Goal: Use online tool/utility: Use online tool/utility

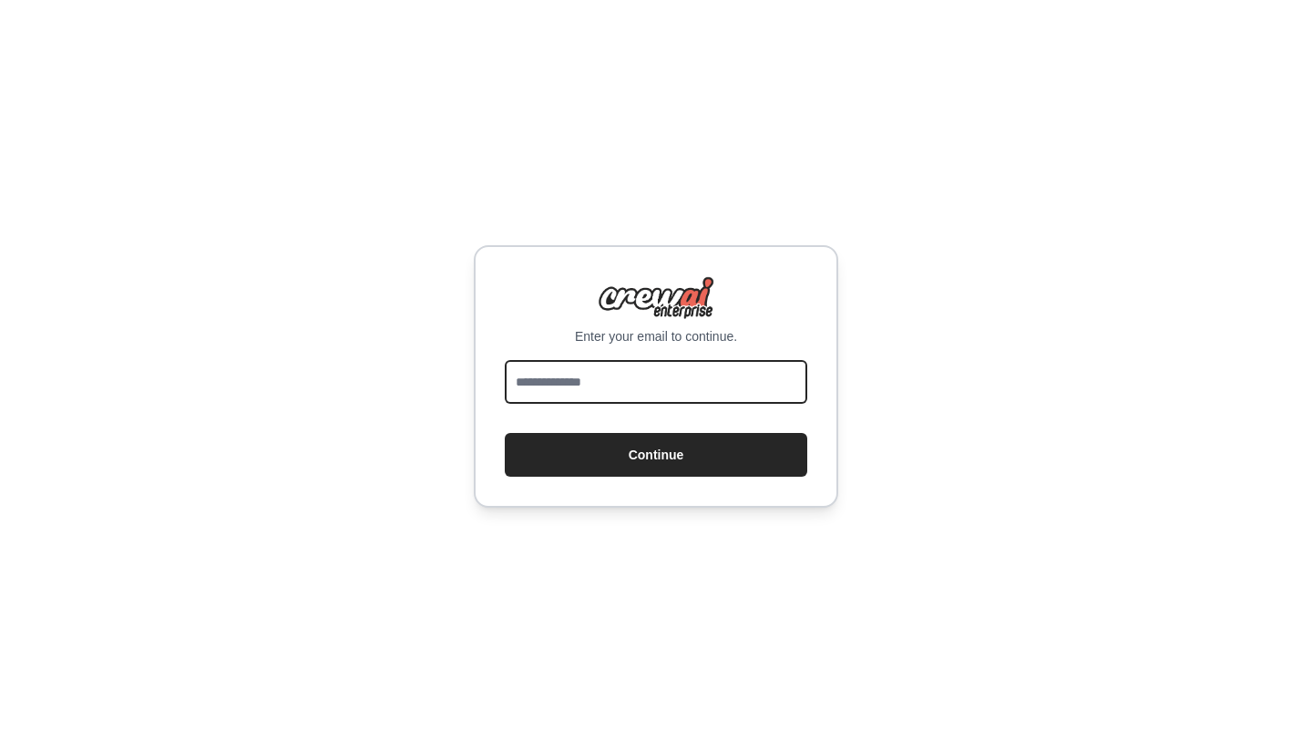
drag, startPoint x: 641, startPoint y: 376, endPoint x: 647, endPoint y: 401, distance: 25.2
click at [641, 376] on input "email" at bounding box center [656, 382] width 302 height 44
type input "**********"
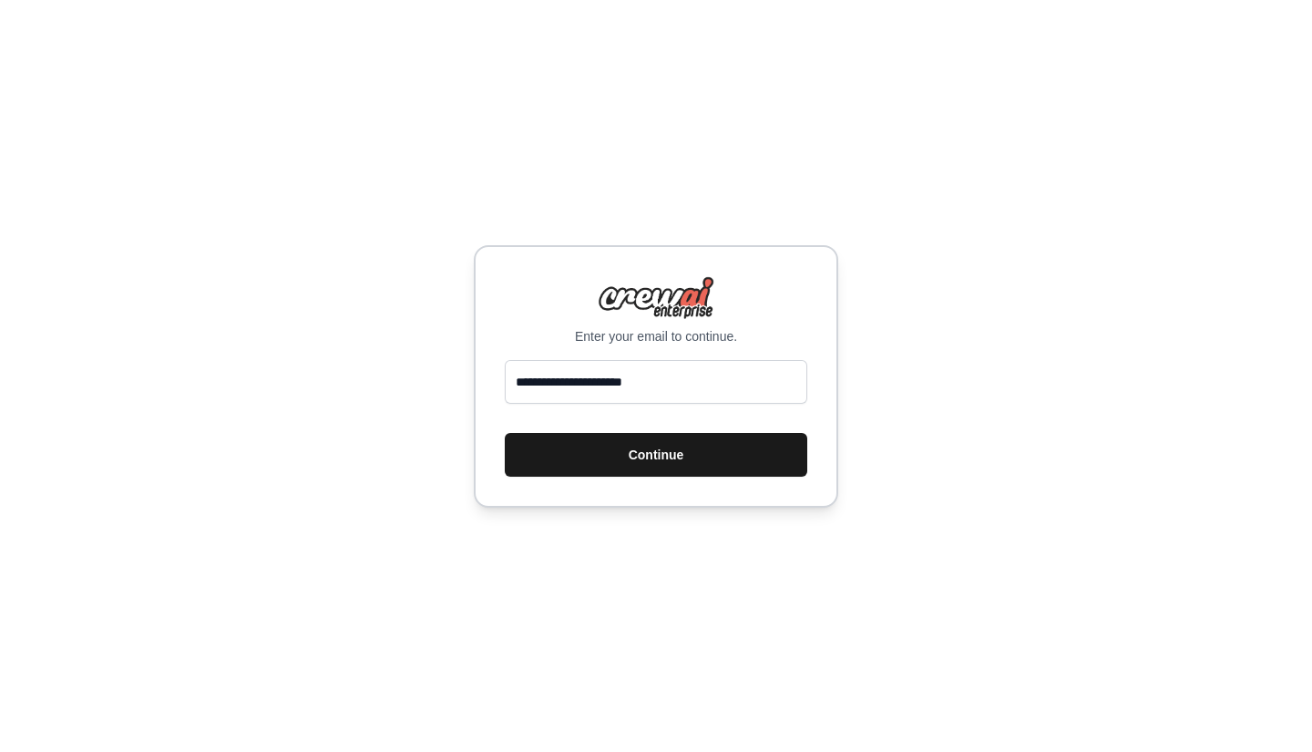
click at [688, 465] on button "Continue" at bounding box center [656, 455] width 302 height 44
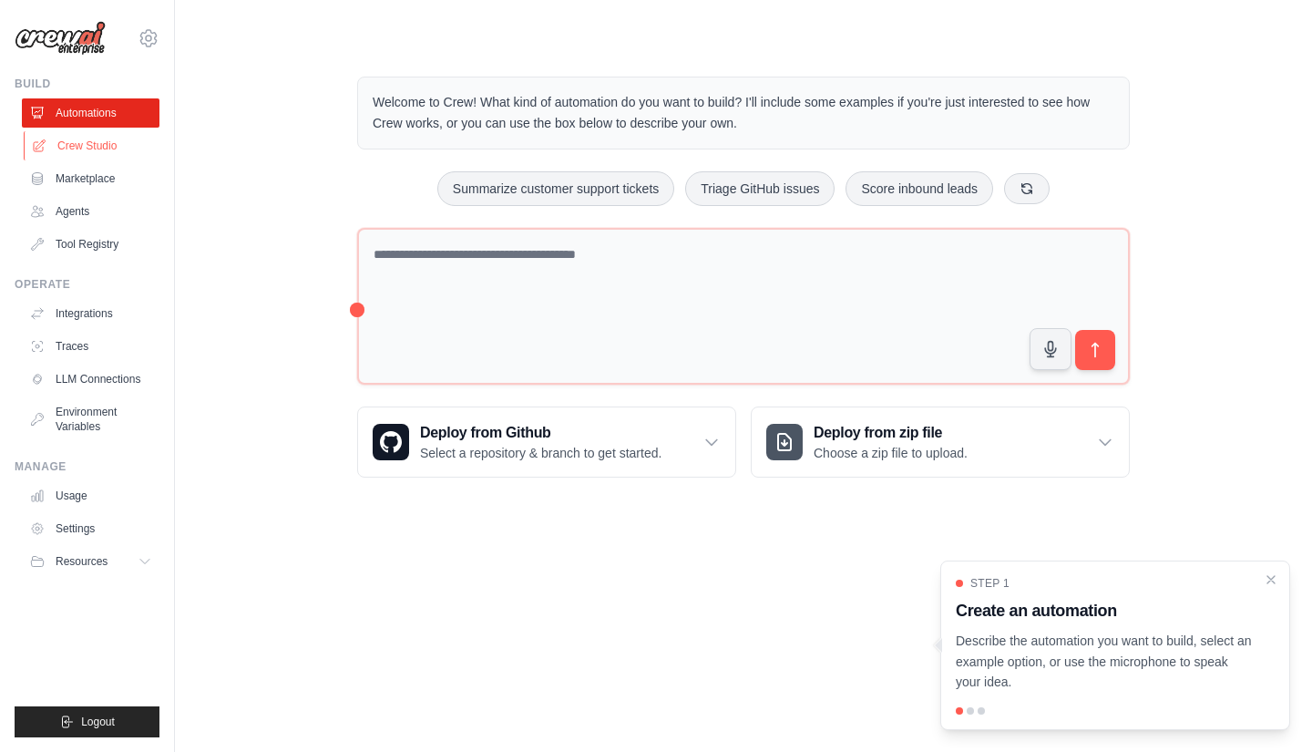
click at [97, 152] on link "Crew Studio" at bounding box center [93, 145] width 138 height 29
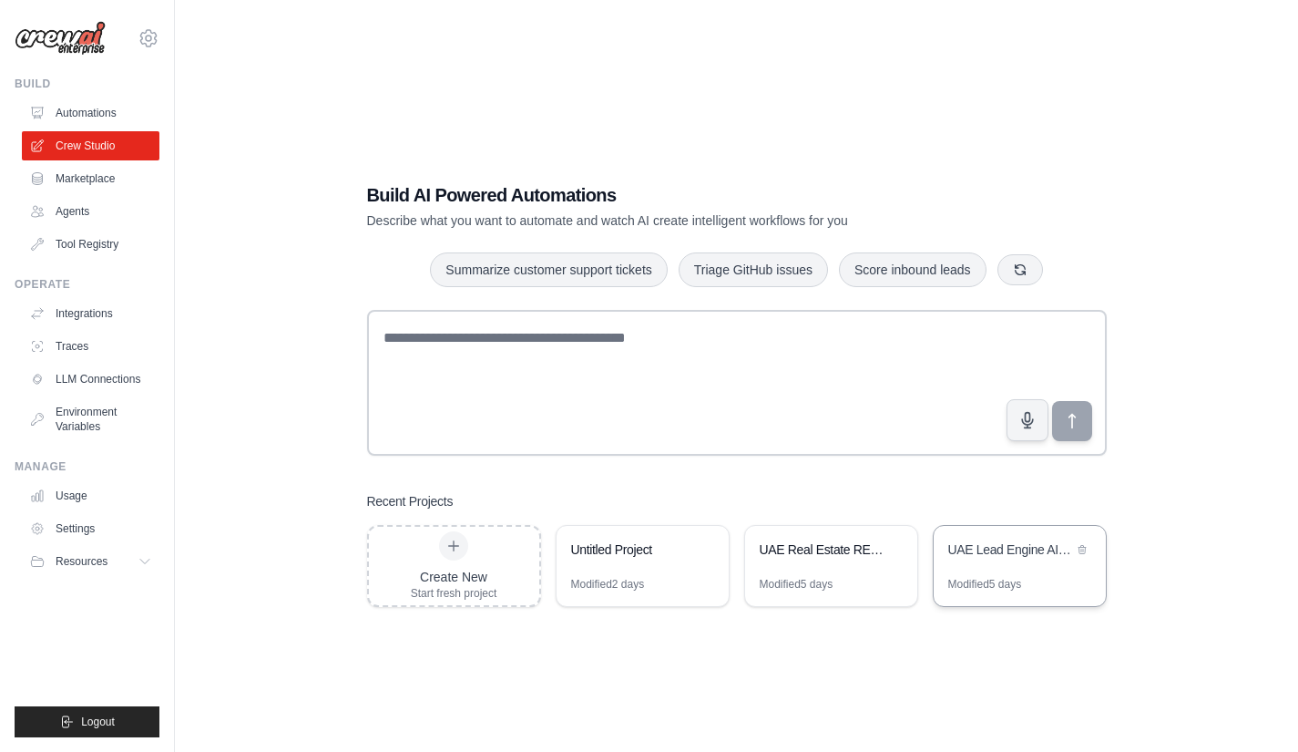
click at [1022, 572] on div "UAE Lead Engine AI - Autonomous Real Estate Lead Generator" at bounding box center [1020, 551] width 172 height 51
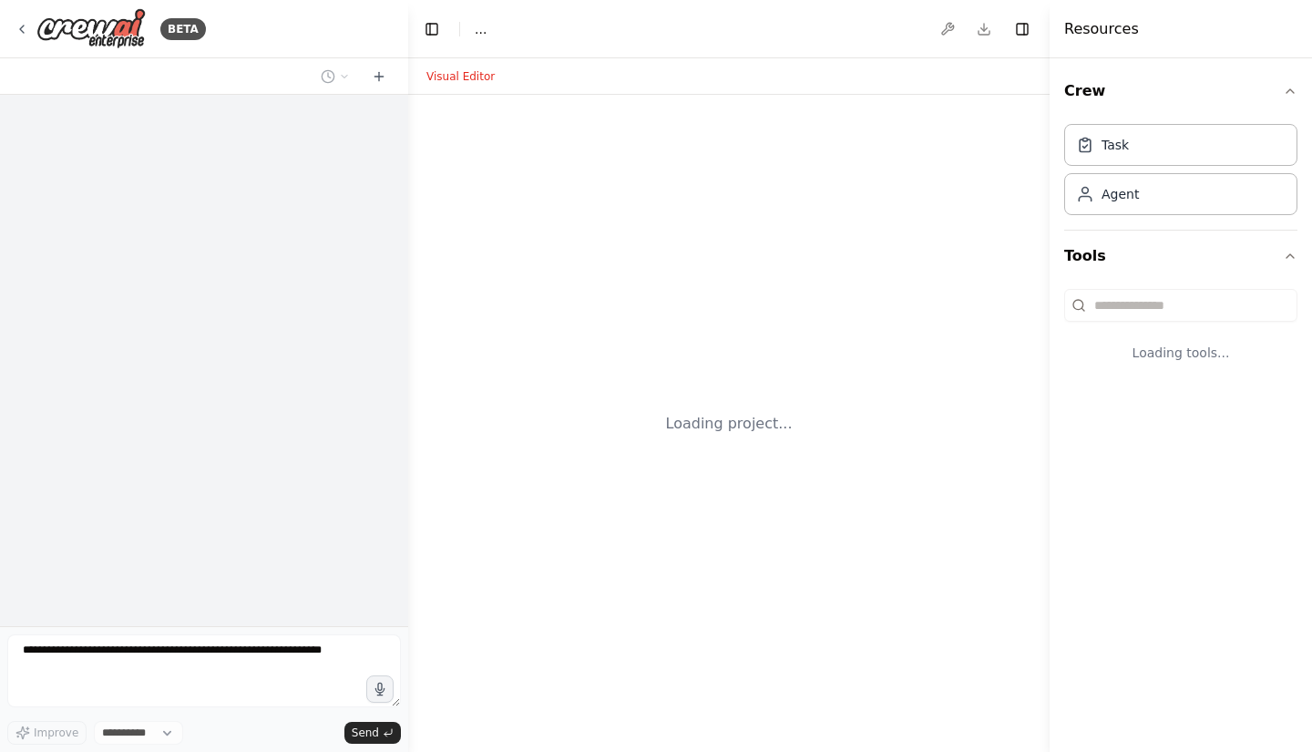
select select "****"
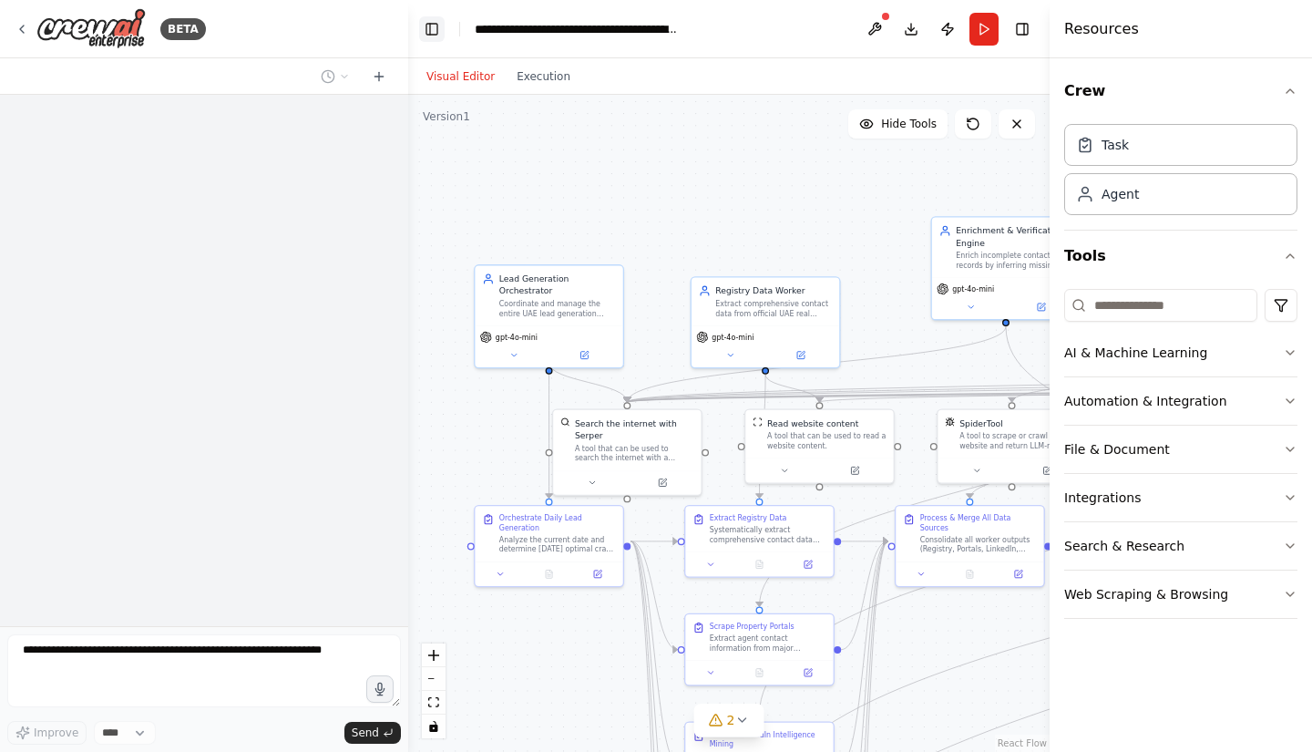
click at [429, 18] on button "Toggle Left Sidebar" at bounding box center [432, 29] width 26 height 26
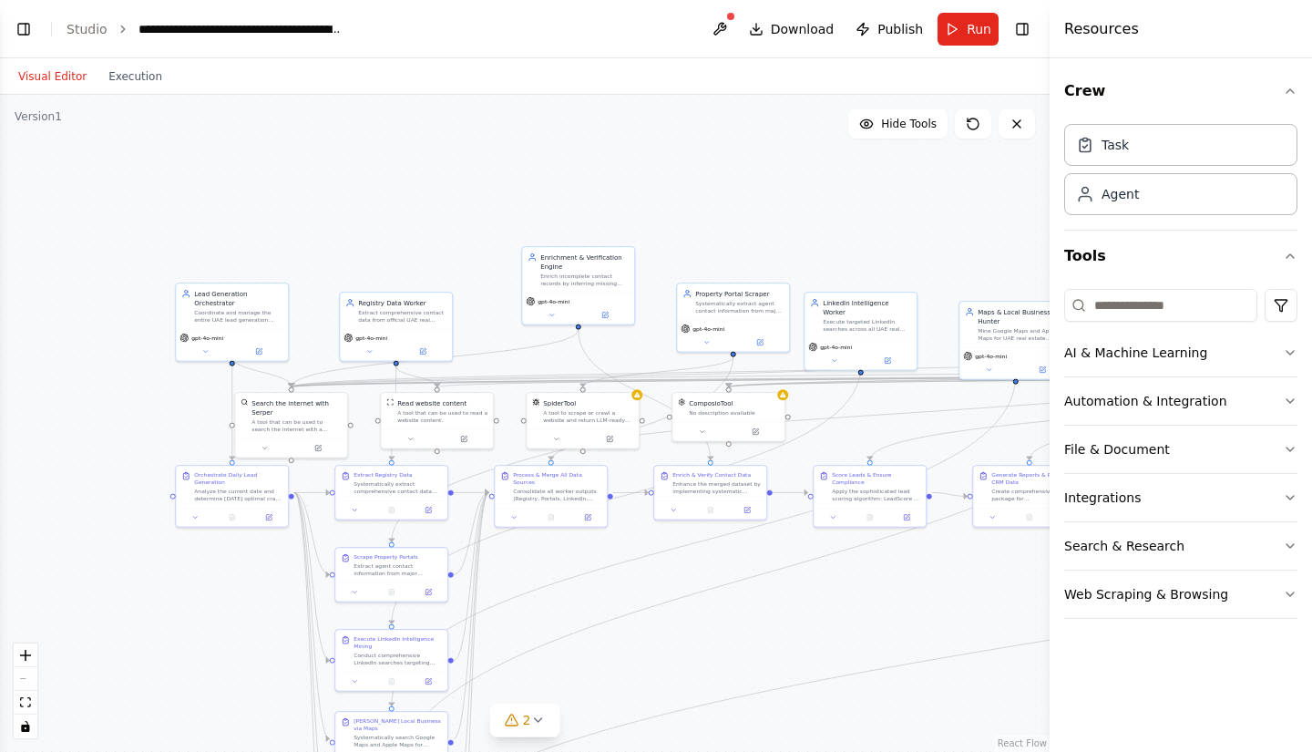
scroll to position [34383, 0]
click at [1020, 27] on button "Toggle Right Sidebar" at bounding box center [1022, 29] width 26 height 26
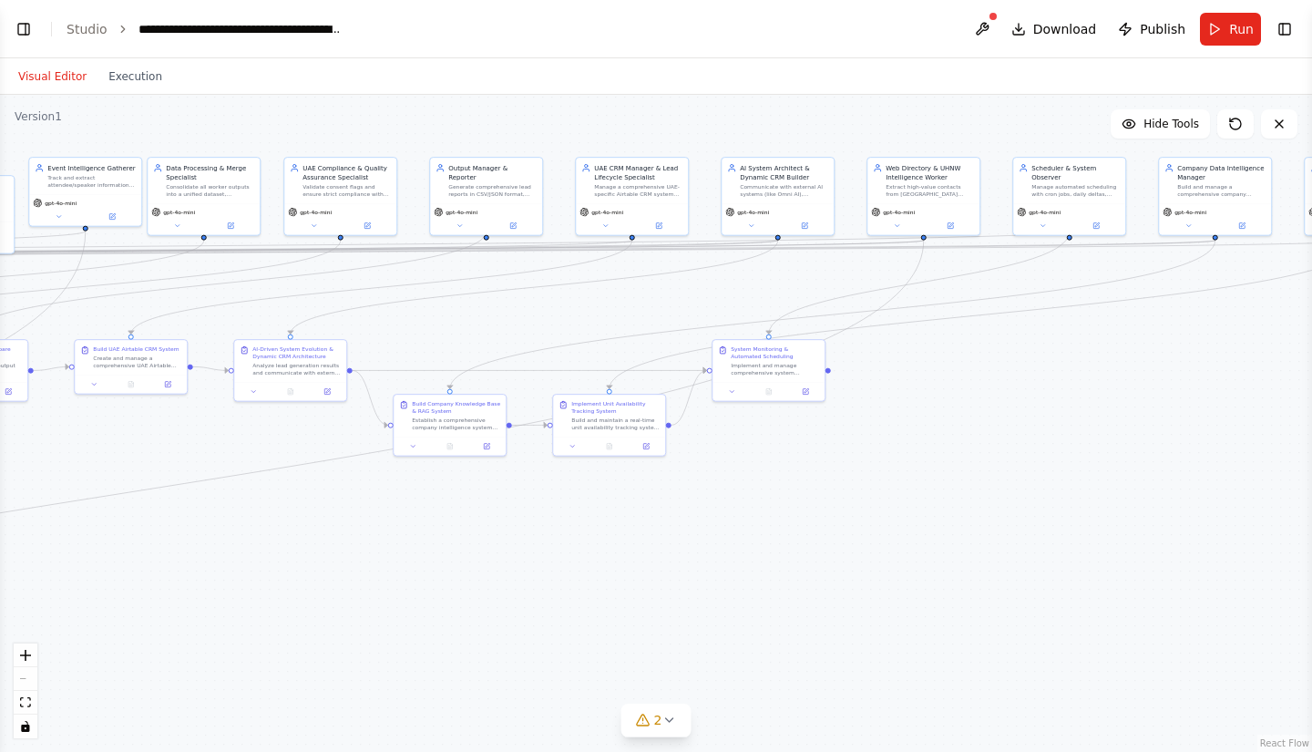
drag, startPoint x: 1150, startPoint y: 666, endPoint x: 3, endPoint y: 522, distance: 1155.9
click at [3, 524] on div ".deletable-edge-delete-btn { width: 20px; height: 20px; border: 0px solid #ffff…" at bounding box center [656, 423] width 1312 height 657
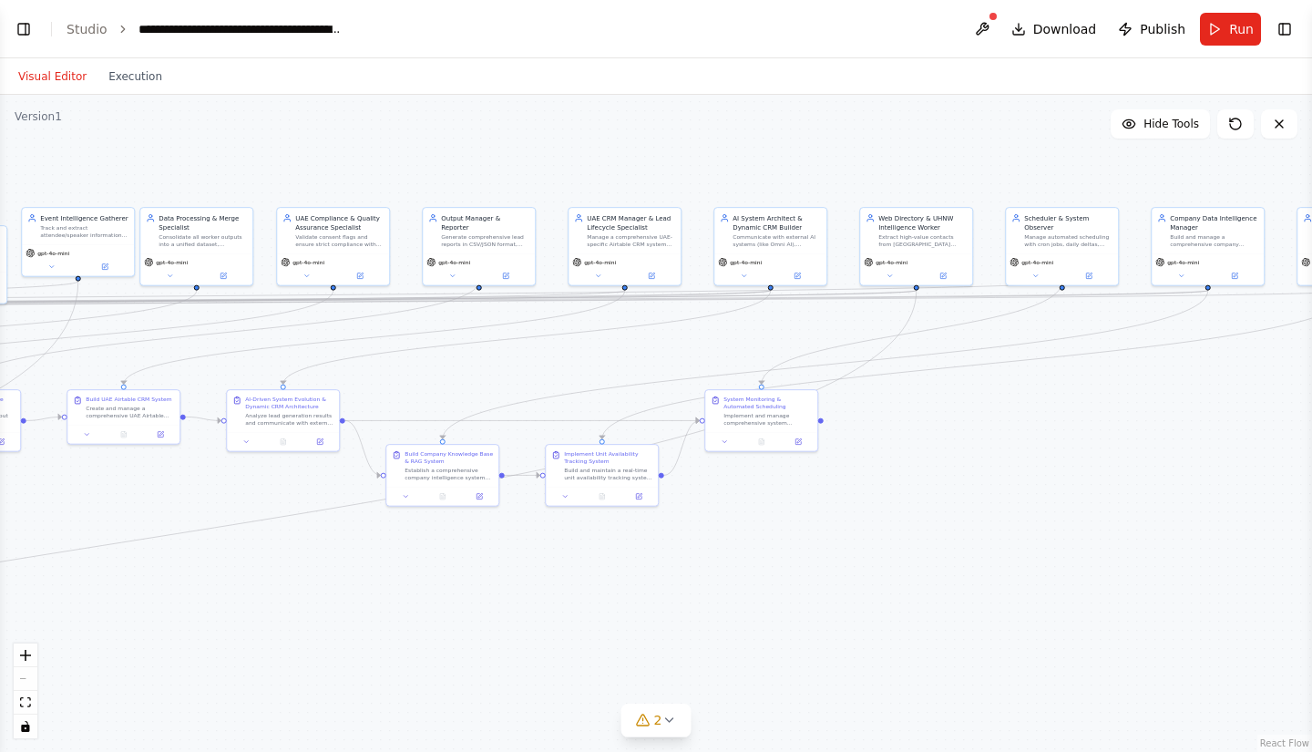
drag, startPoint x: 912, startPoint y: 460, endPoint x: 1311, endPoint y: 495, distance: 400.5
click at [1311, 495] on div "BETA UAE Lead Engine AI Agent — Full Booklet What This System Is This is an aut…" at bounding box center [656, 376] width 1312 height 752
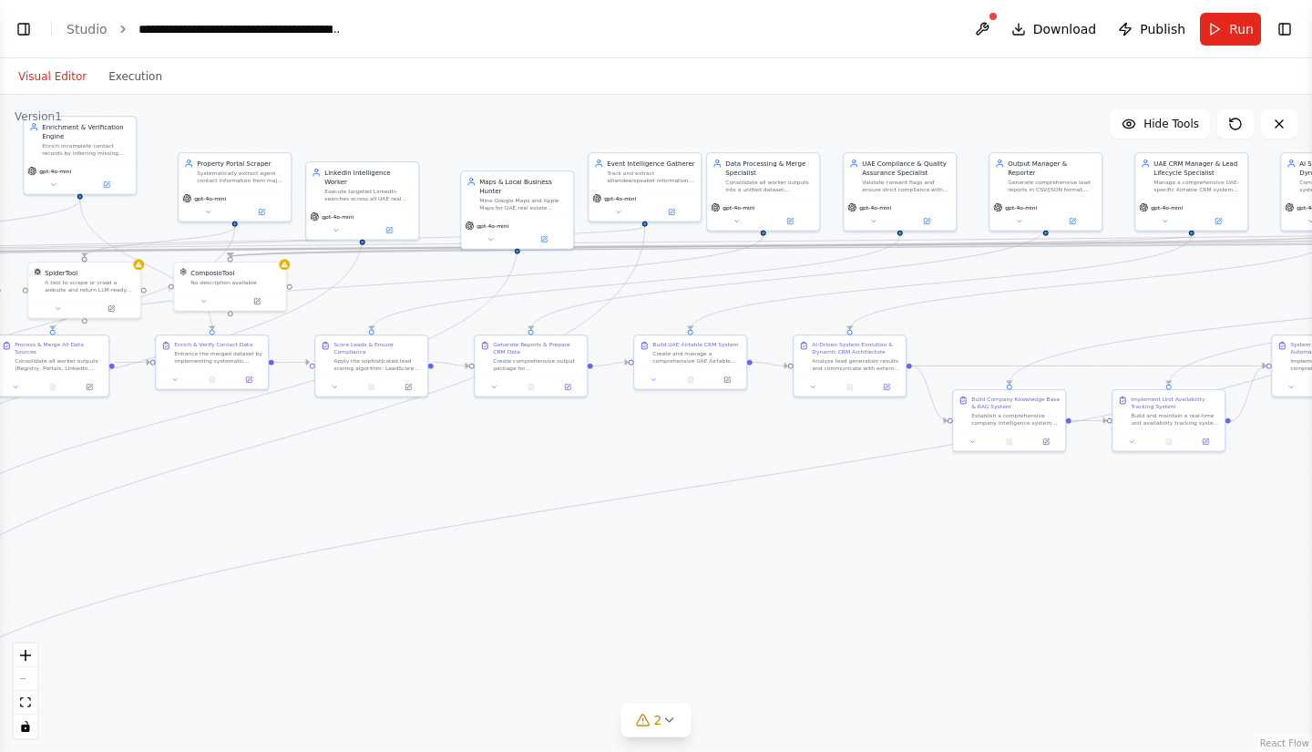
drag, startPoint x: 509, startPoint y: 590, endPoint x: 979, endPoint y: 590, distance: 470.1
click at [970, 590] on div ".deletable-edge-delete-btn { width: 20px; height: 20px; border: 0px solid #ffff…" at bounding box center [656, 423] width 1312 height 657
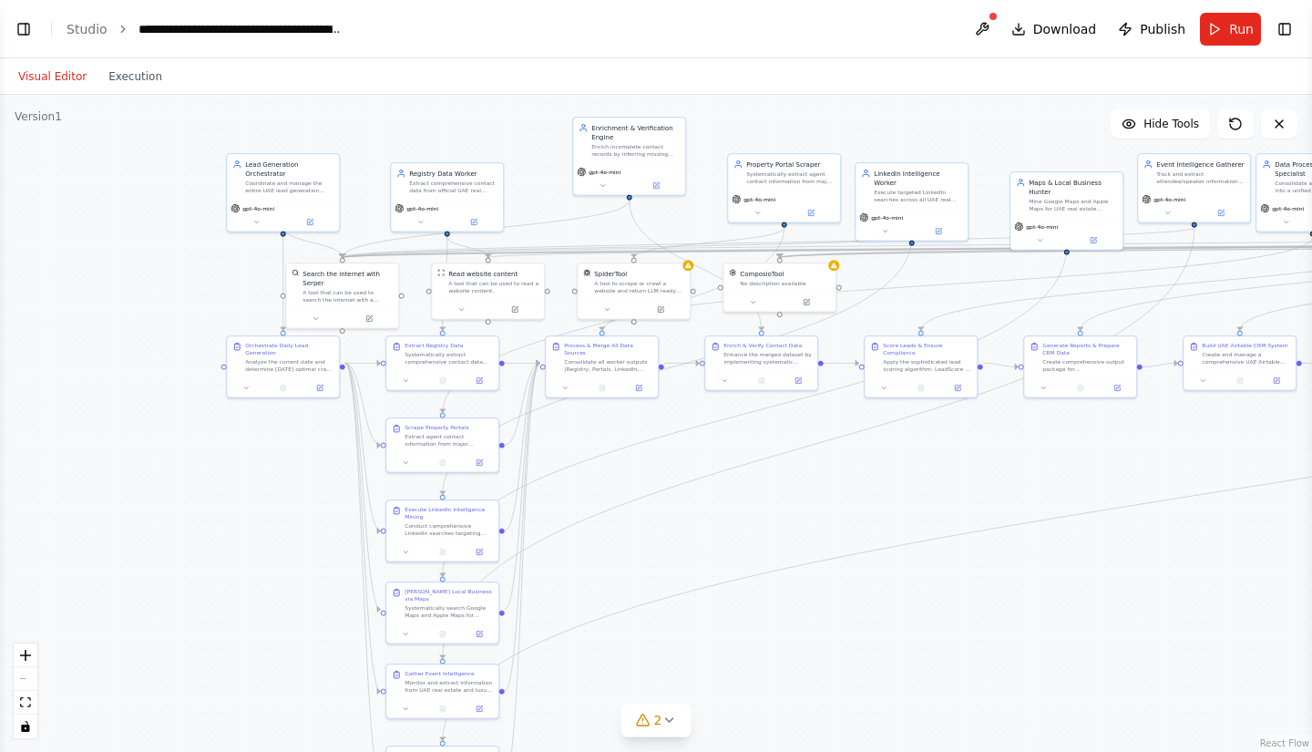
drag, startPoint x: 587, startPoint y: 587, endPoint x: 986, endPoint y: 576, distance: 399.2
click at [994, 570] on div ".deletable-edge-delete-btn { width: 20px; height: 20px; border: 0px solid #ffff…" at bounding box center [656, 423] width 1312 height 657
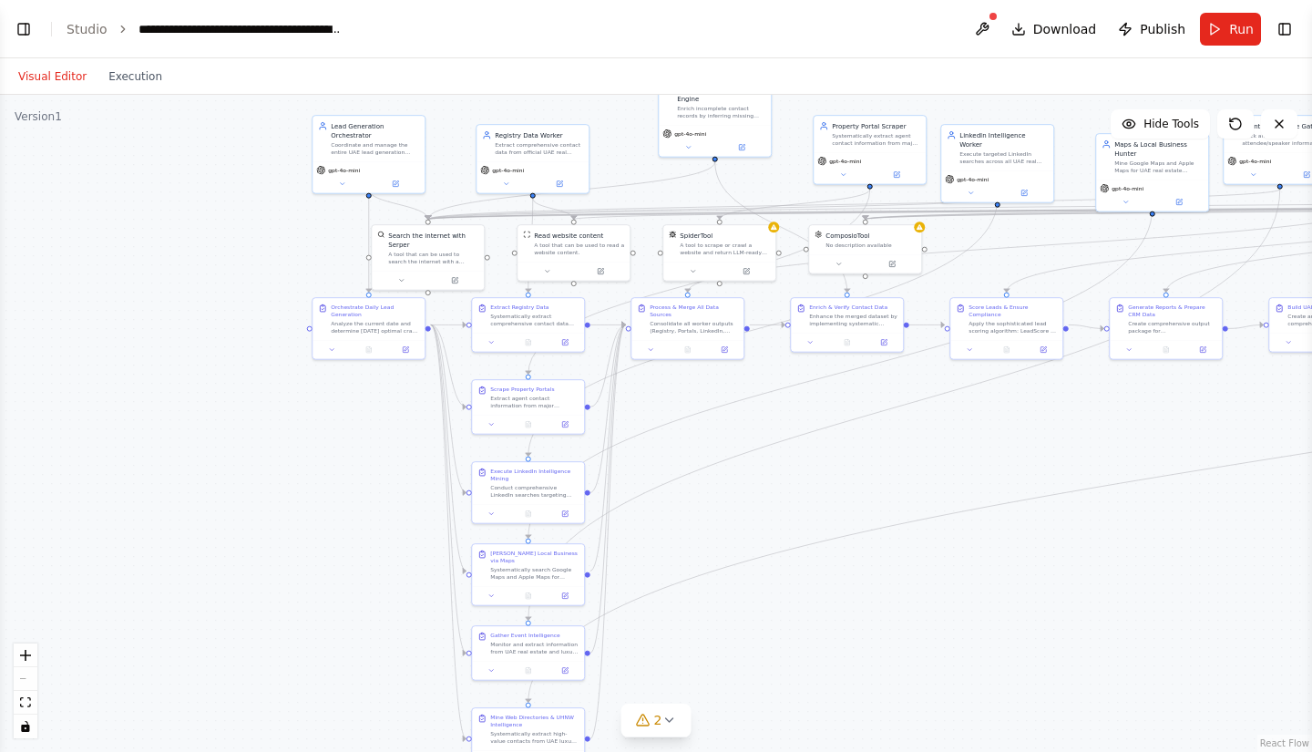
drag, startPoint x: 897, startPoint y: 629, endPoint x: 962, endPoint y: 617, distance: 65.9
click at [962, 617] on div ".deletable-edge-delete-btn { width: 20px; height: 20px; border: 0px solid #ffff…" at bounding box center [656, 423] width 1312 height 657
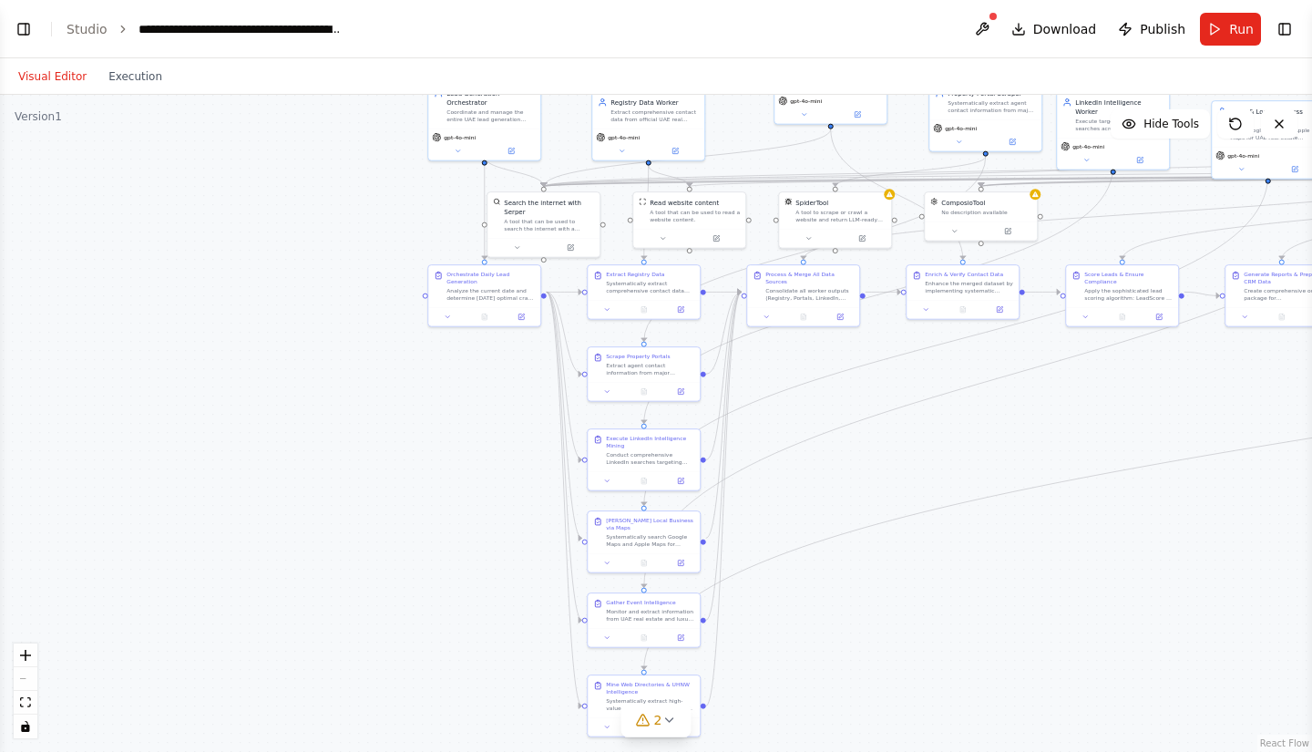
drag, startPoint x: 873, startPoint y: 582, endPoint x: 924, endPoint y: 562, distance: 54.8
click at [924, 562] on div ".deletable-edge-delete-btn { width: 20px; height: 20px; border: 0px solid #ffff…" at bounding box center [656, 423] width 1312 height 657
